Goal: Transaction & Acquisition: Subscribe to service/newsletter

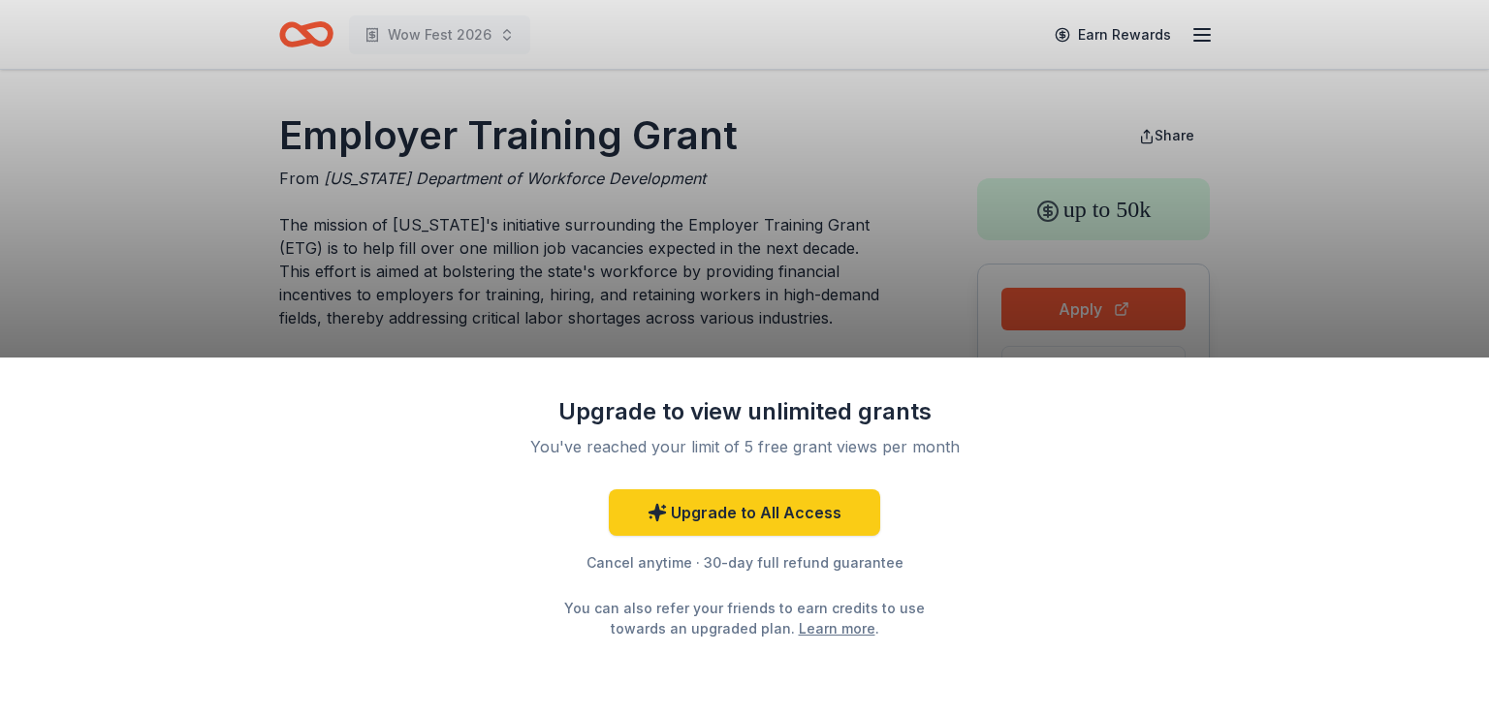
click at [1266, 303] on div "Upgrade to view unlimited grants You've reached your limit of 5 free grant view…" at bounding box center [744, 357] width 1489 height 715
click at [1358, 298] on div "Upgrade to view unlimited grants You've reached your limit of 5 free grant view…" at bounding box center [744, 357] width 1489 height 715
click at [871, 285] on div "Upgrade to view unlimited grants You've reached your limit of 5 free grant view…" at bounding box center [744, 357] width 1489 height 715
click at [1013, 76] on div "Upgrade to view unlimited grants You've reached your limit of 5 free grant view…" at bounding box center [744, 357] width 1489 height 715
click at [1012, 75] on div "Upgrade to view unlimited grants You've reached your limit of 5 free grant view…" at bounding box center [744, 357] width 1489 height 715
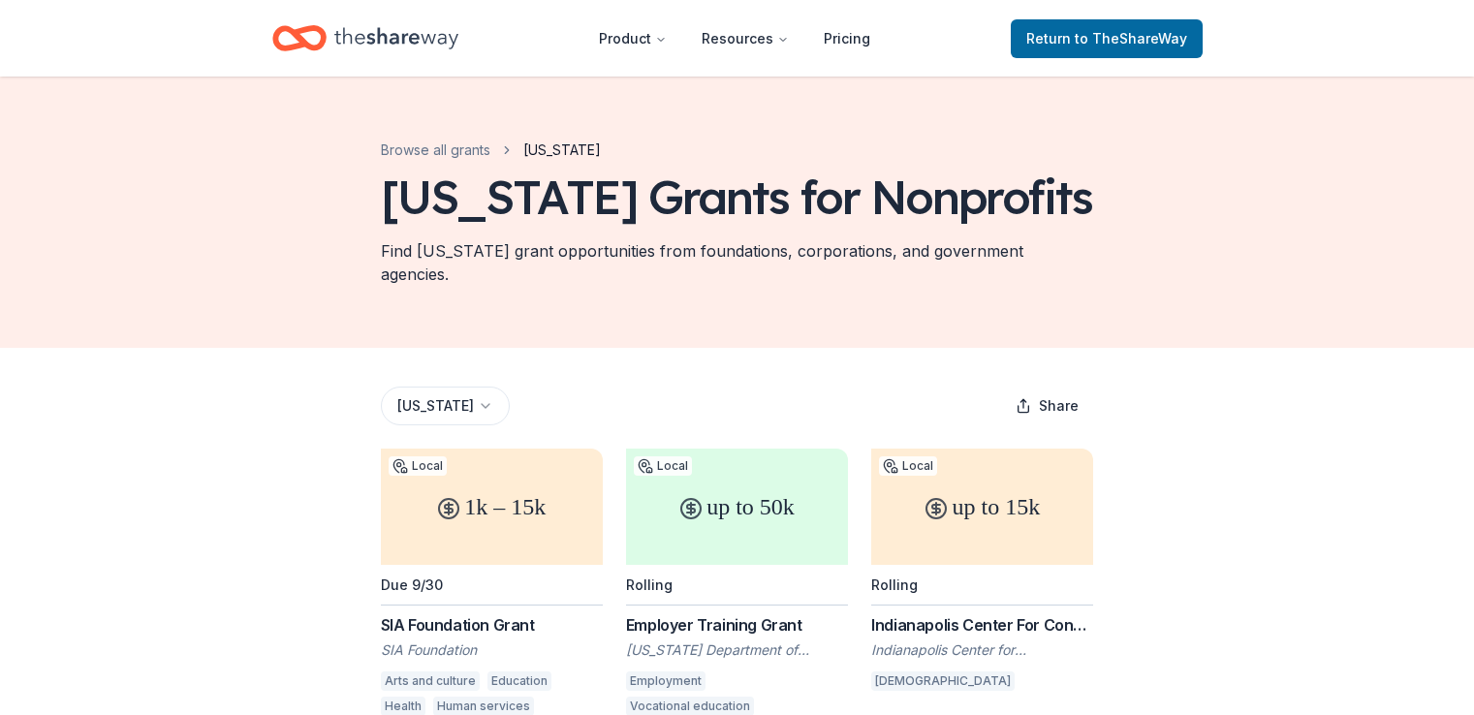
scroll to position [281, 0]
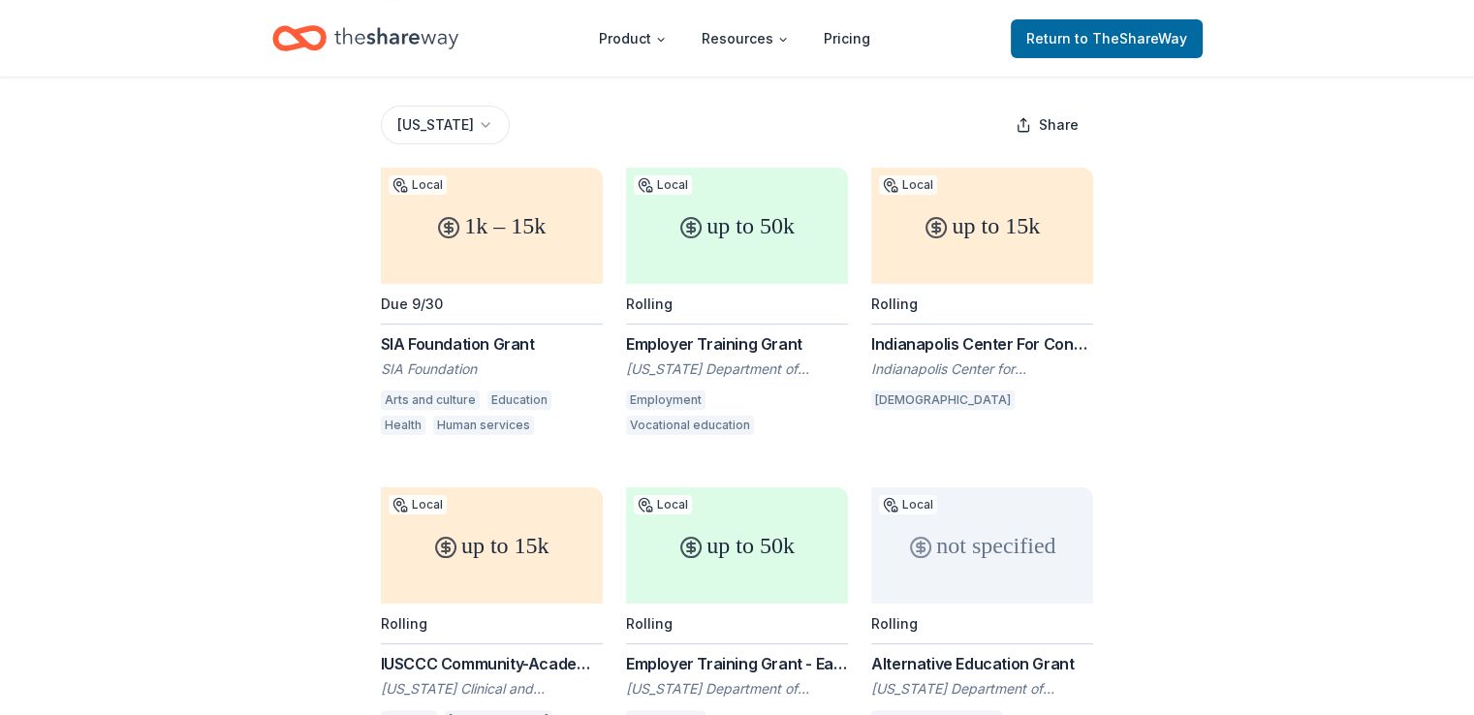
click at [969, 332] on div "Indianapolis Center For Congregations: Resource Grants" at bounding box center [982, 343] width 222 height 23
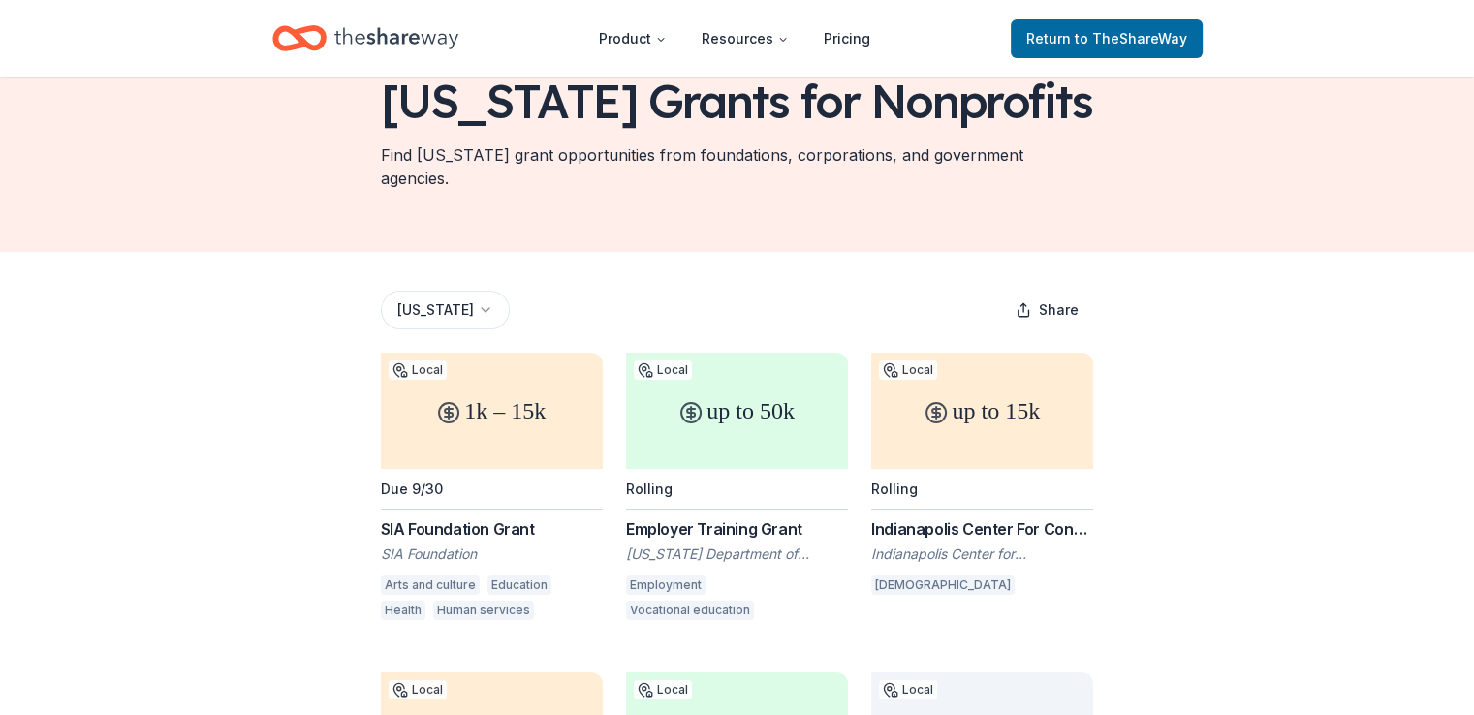
scroll to position [137, 0]
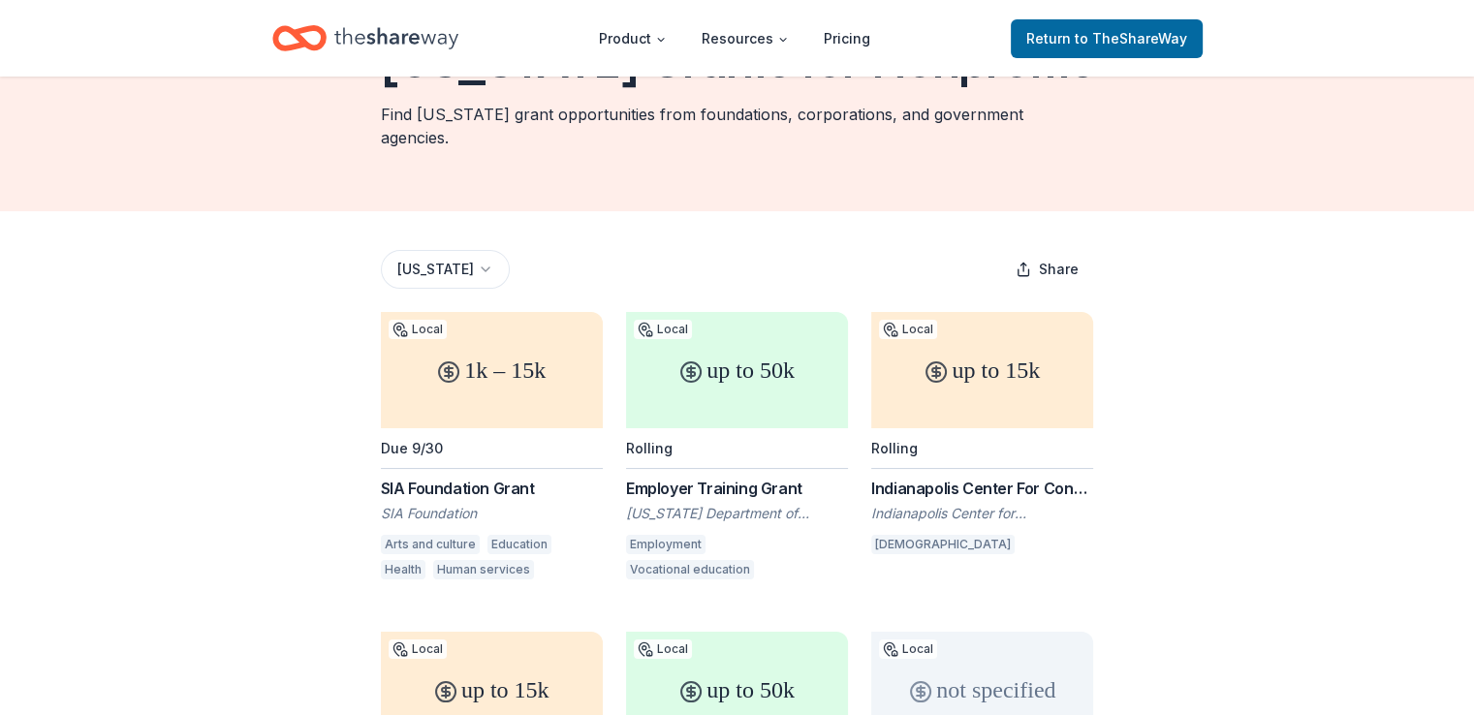
click at [464, 312] on div "1k – 15k" at bounding box center [492, 370] width 222 height 116
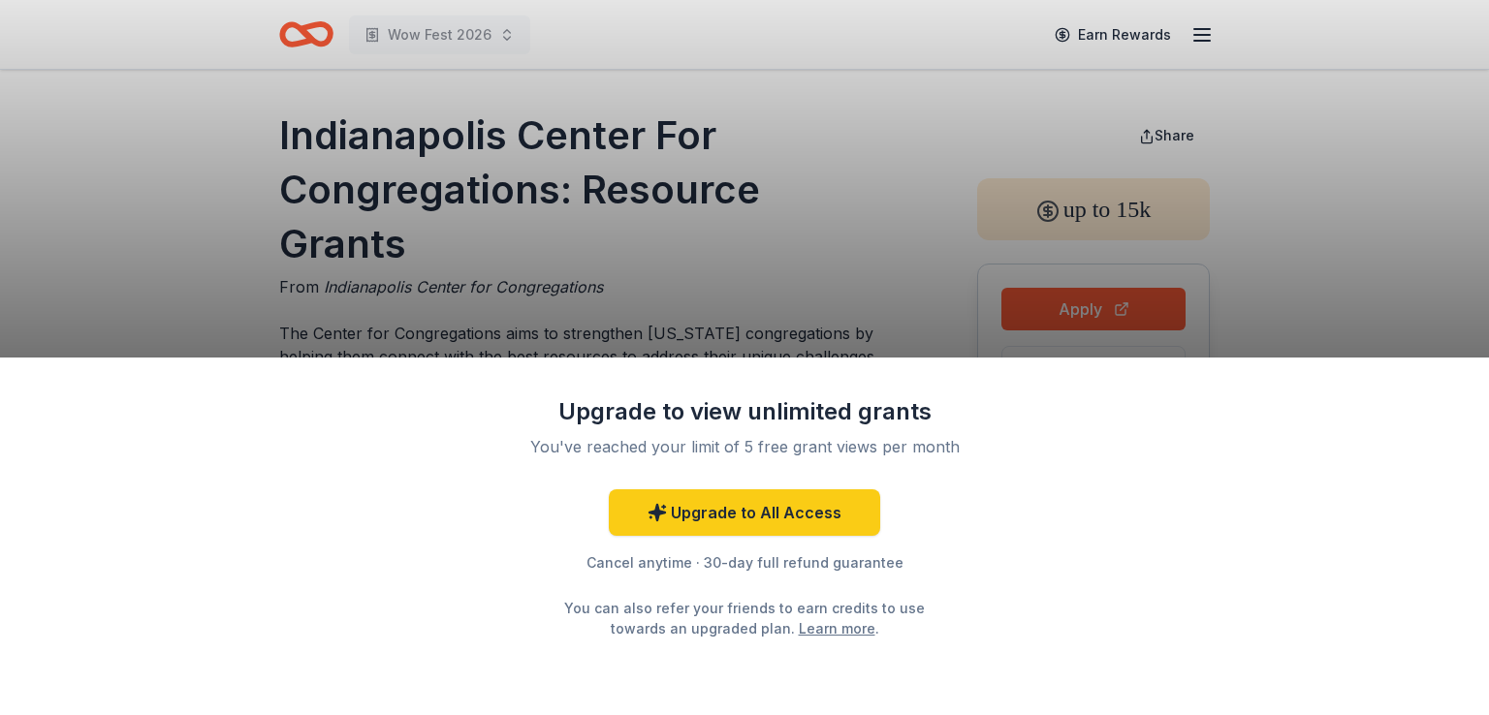
click at [1044, 308] on div "Upgrade to view unlimited grants You've reached your limit of 5 free grant view…" at bounding box center [744, 357] width 1489 height 715
click at [1040, 310] on div "Upgrade to view unlimited grants You've reached your limit of 5 free grant view…" at bounding box center [744, 357] width 1489 height 715
click at [799, 623] on link "Learn more" at bounding box center [837, 628] width 77 height 20
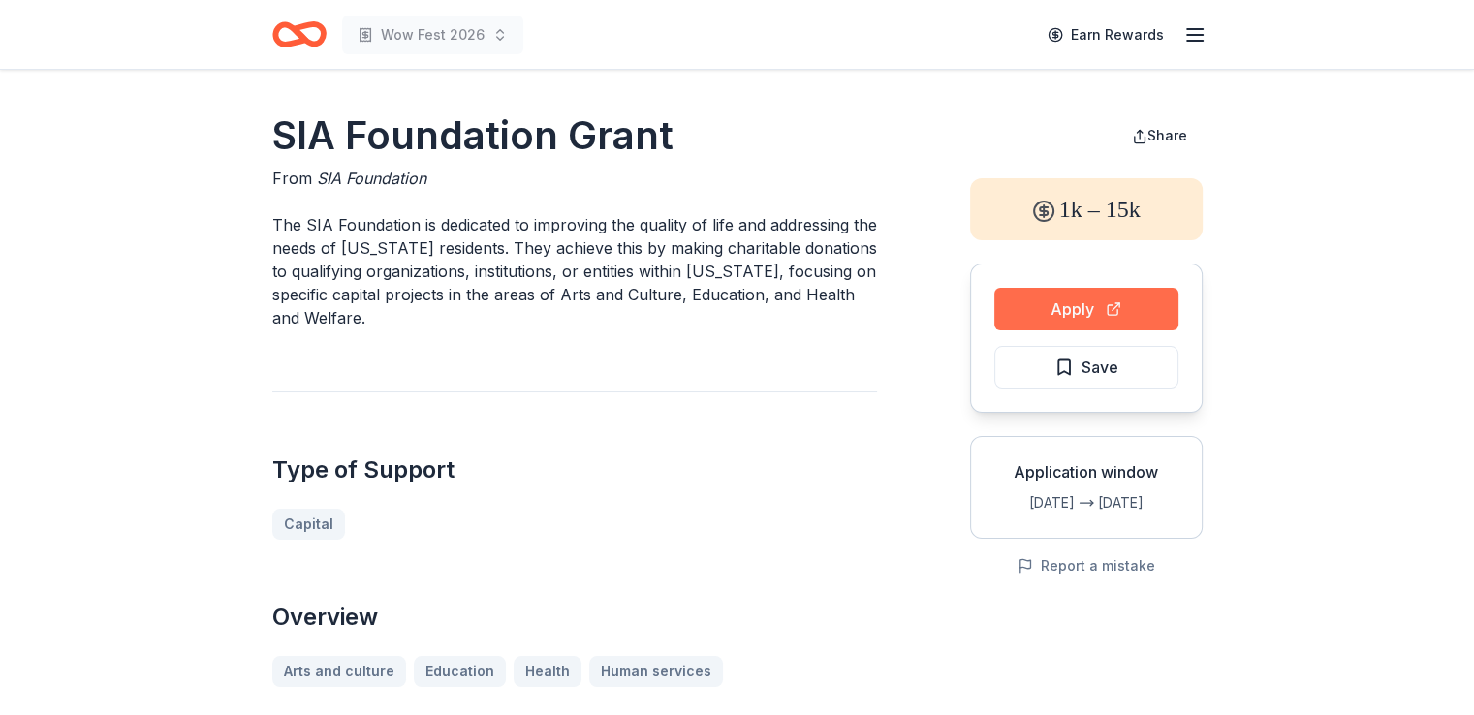
click at [1048, 302] on button "Apply" at bounding box center [1086, 309] width 184 height 43
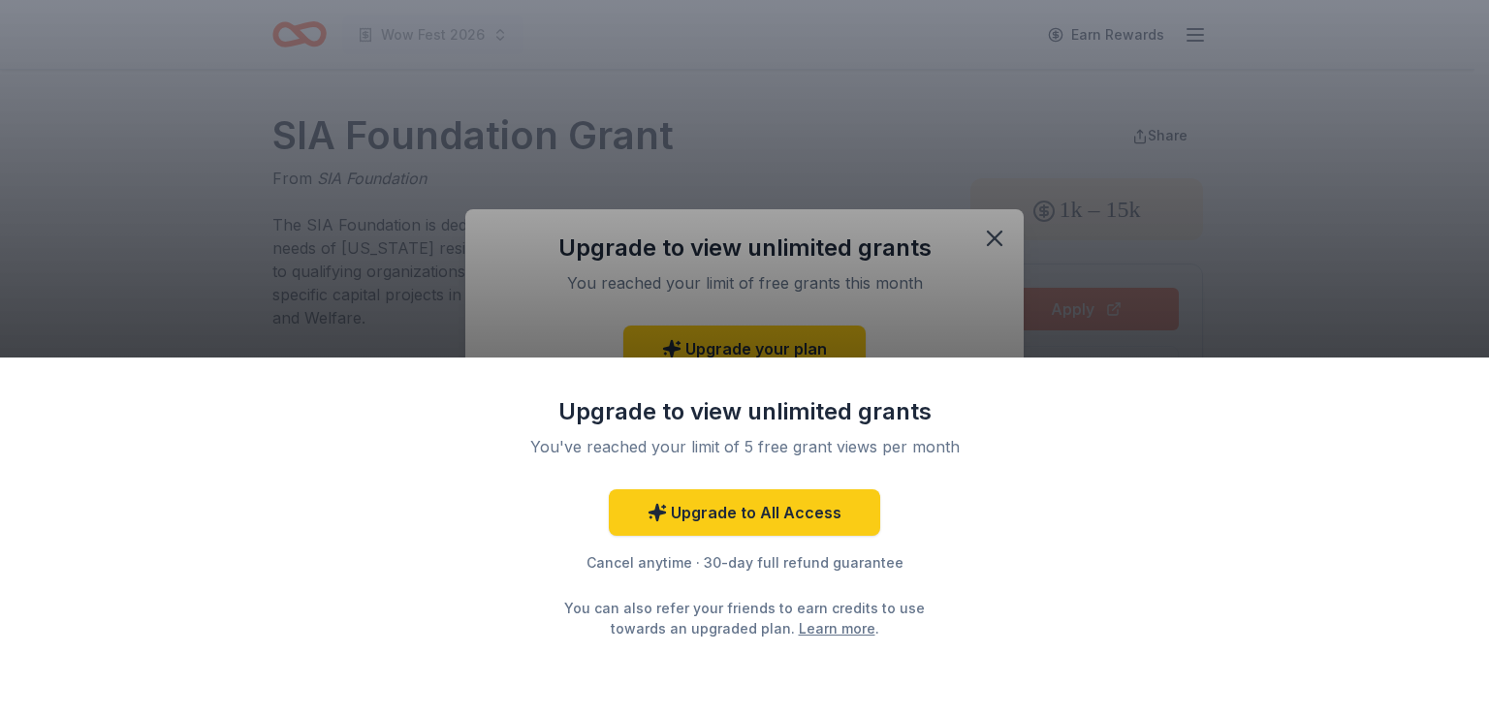
click at [989, 236] on div "Upgrade to view unlimited grants You've reached your limit of 5 free grant view…" at bounding box center [744, 357] width 1489 height 715
click at [995, 237] on div "Upgrade to view unlimited grants You've reached your limit of 5 free grant view…" at bounding box center [744, 357] width 1489 height 715
click at [671, 568] on div "Cancel anytime · 30-day full refund guarantee" at bounding box center [744, 562] width 504 height 23
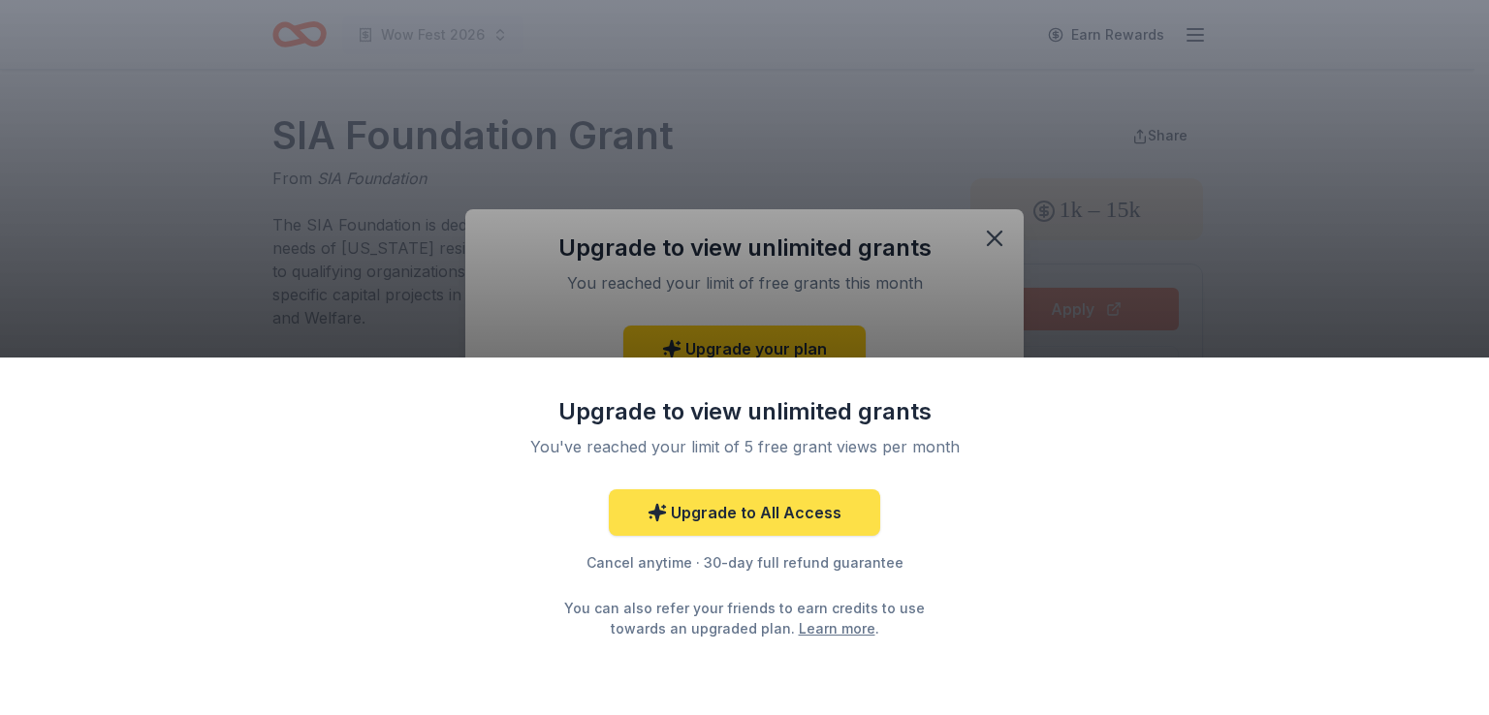
click at [686, 504] on link "Upgrade to All Access" at bounding box center [744, 512] width 271 height 47
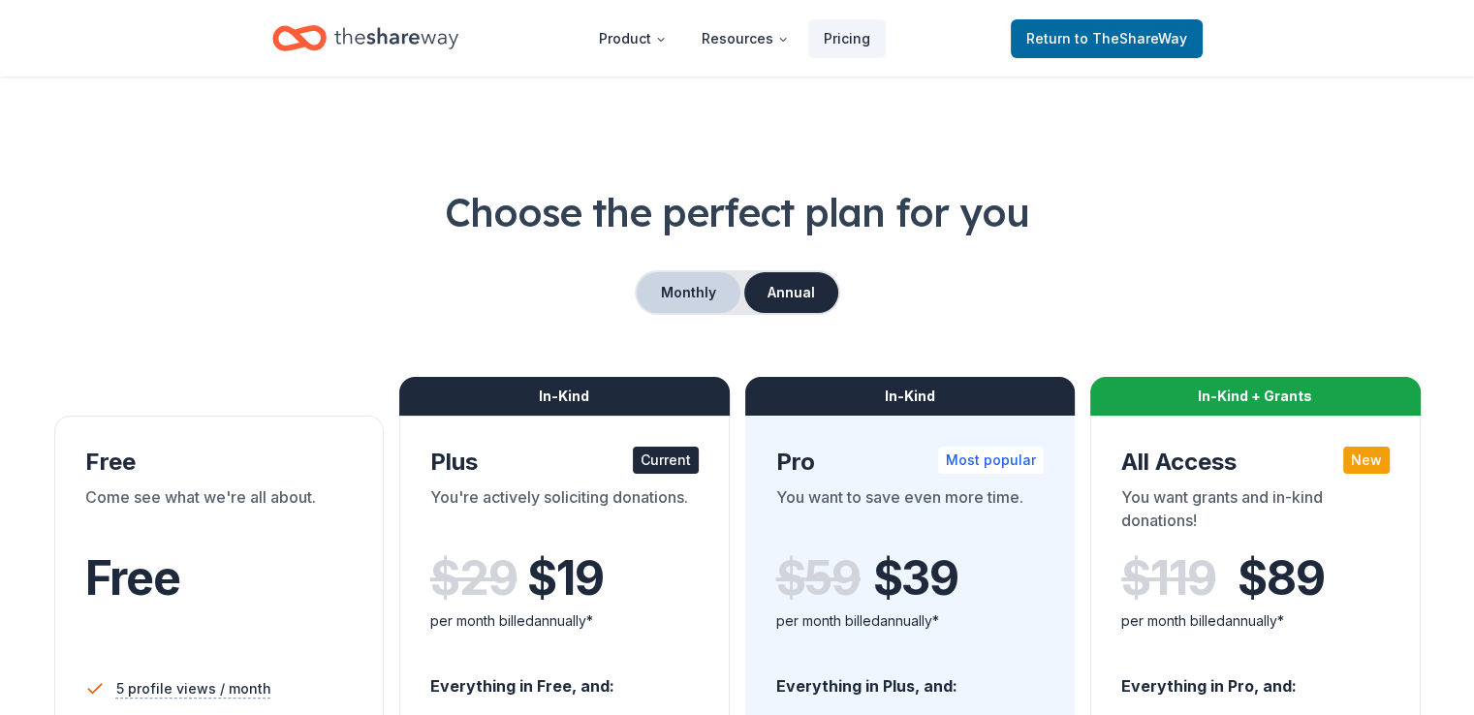
click at [697, 293] on button "Monthly" at bounding box center [689, 292] width 104 height 41
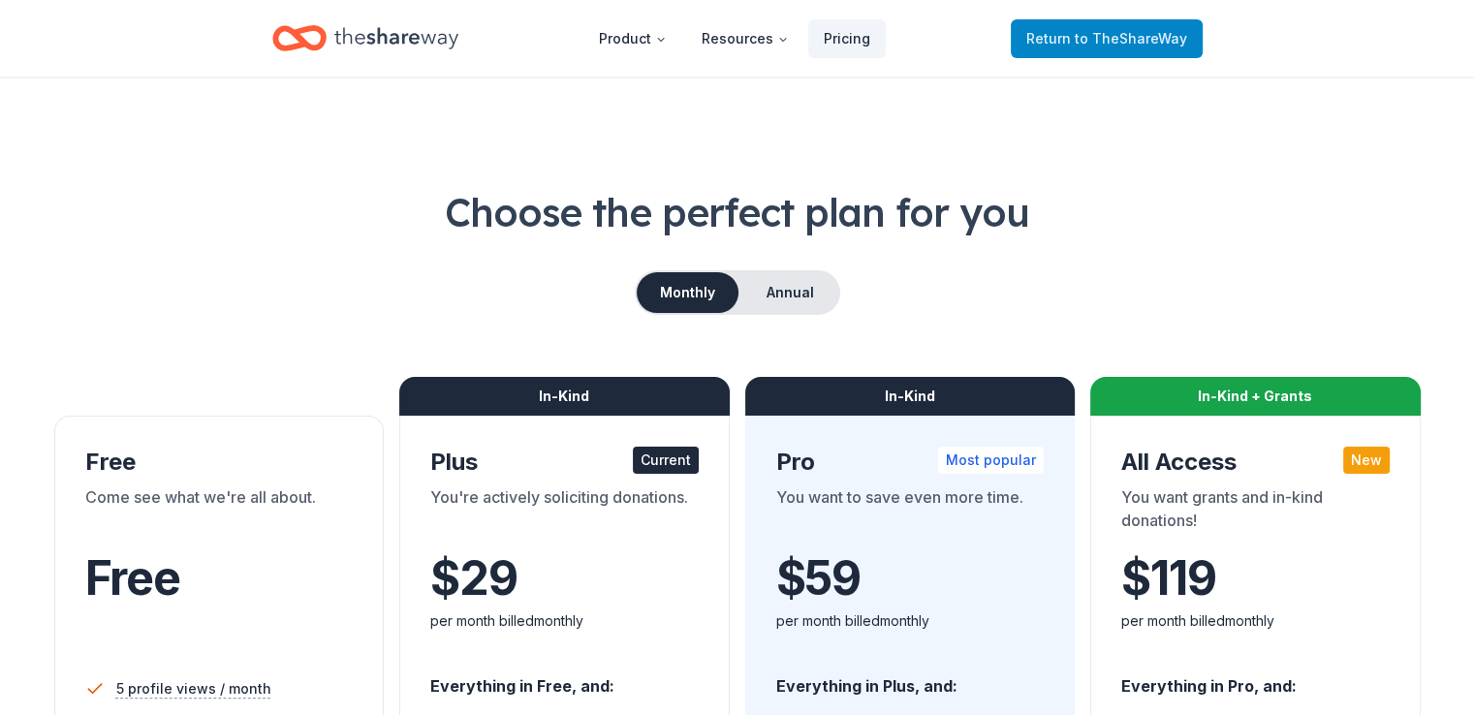
click at [1088, 30] on span "to TheShareWay" at bounding box center [1131, 38] width 112 height 16
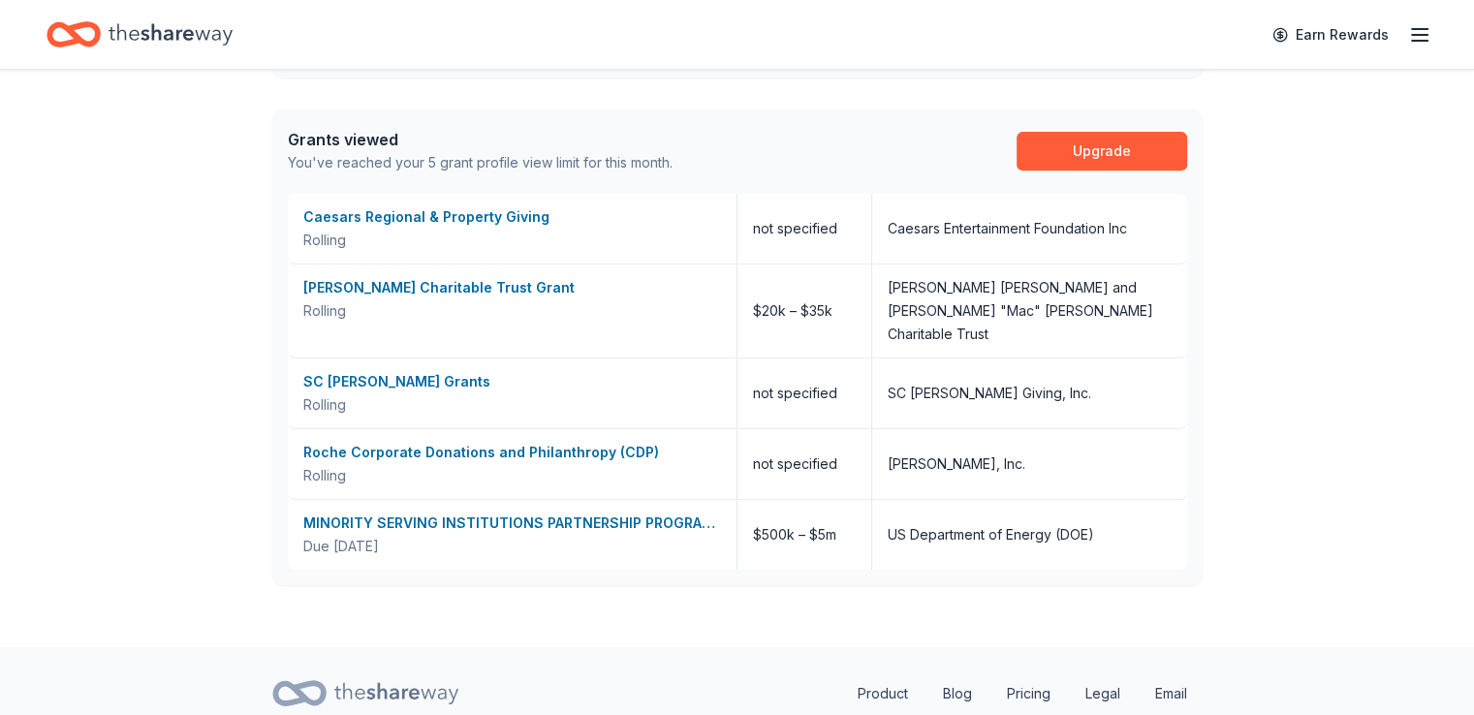
scroll to position [778, 0]
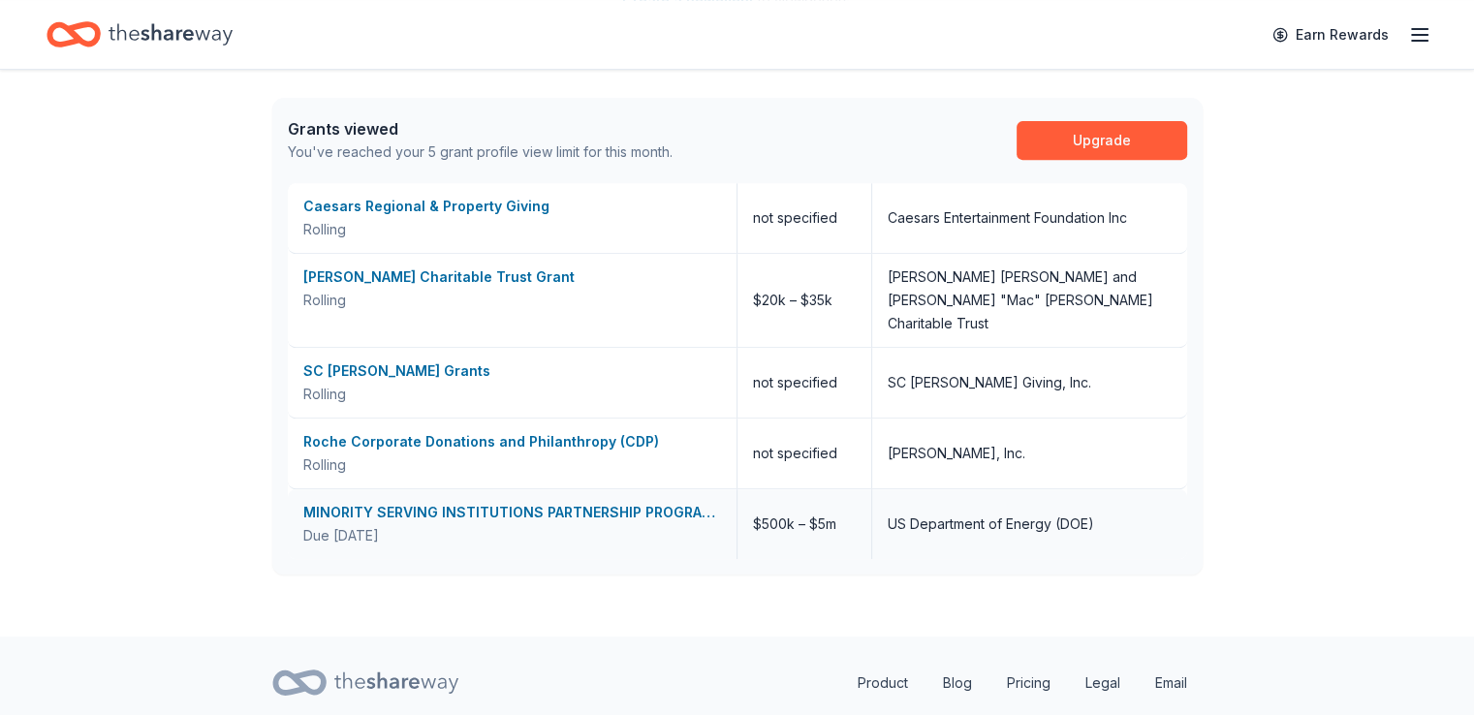
click at [535, 501] on div "MINORITY SERVING INSTITUTIONS PARTNERSHIP PROGRAM (MSIPP) CONSORTIA GRANT PROGR…" at bounding box center [512, 512] width 418 height 23
click at [362, 360] on div "SC [PERSON_NAME] Grants" at bounding box center [512, 371] width 418 height 23
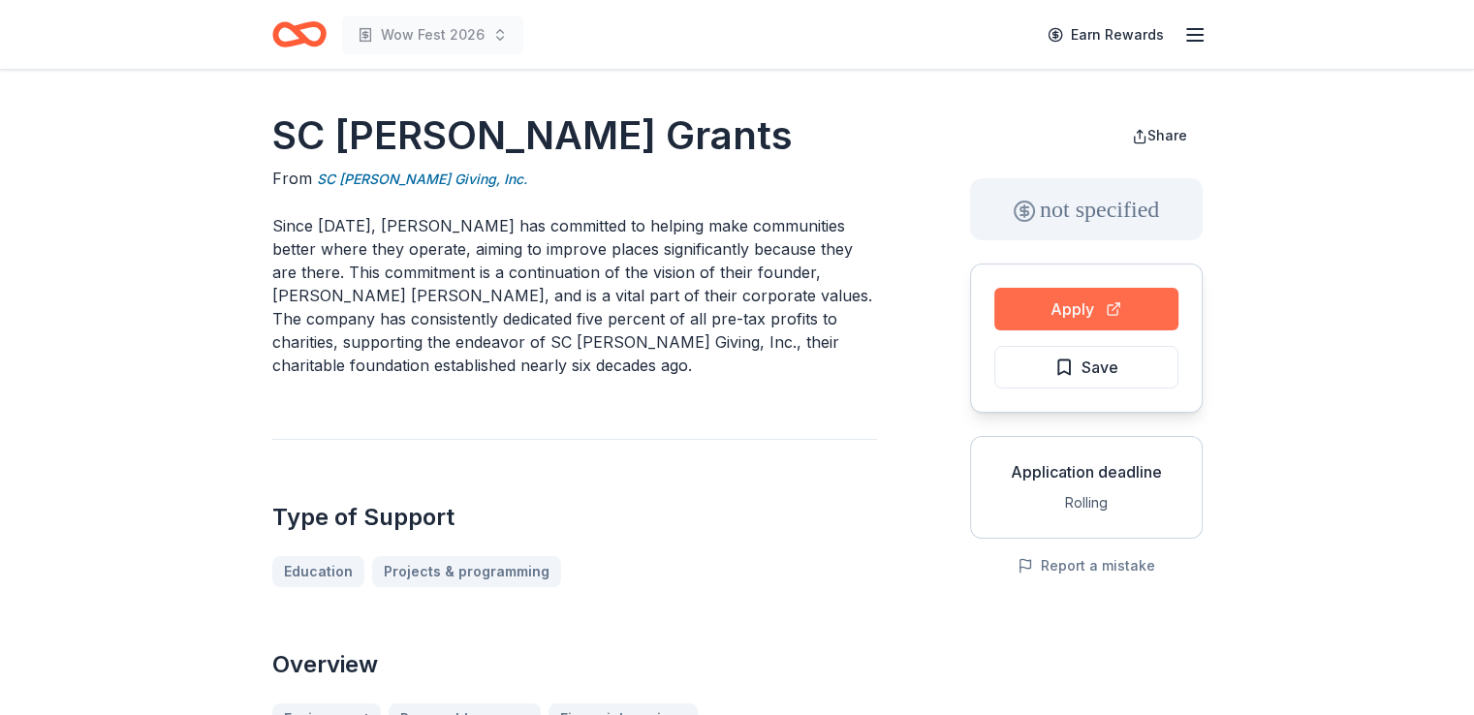
click at [1097, 300] on button "Apply" at bounding box center [1086, 309] width 184 height 43
